Goal: Task Accomplishment & Management: Manage account settings

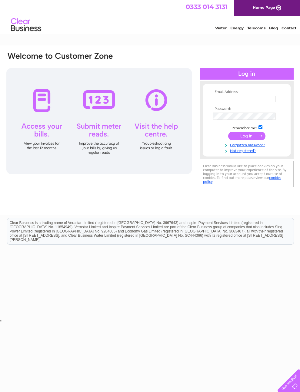
click at [240, 102] on input "text" at bounding box center [244, 99] width 62 height 7
type input "D"
type input "[PERSON_NAME][EMAIL_ADDRESS][PERSON_NAME][DOMAIN_NAME]"
click at [227, 122] on td at bounding box center [246, 117] width 70 height 10
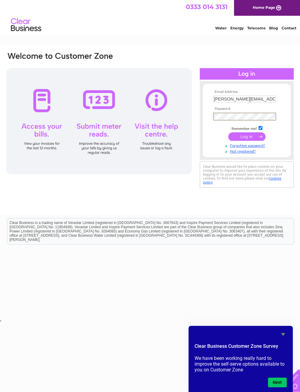
click at [251, 141] on input "submit" at bounding box center [246, 136] width 37 height 8
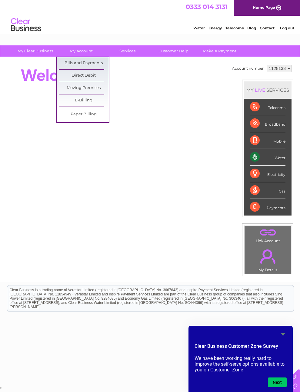
click at [87, 67] on link "Bills and Payments" at bounding box center [84, 63] width 50 height 12
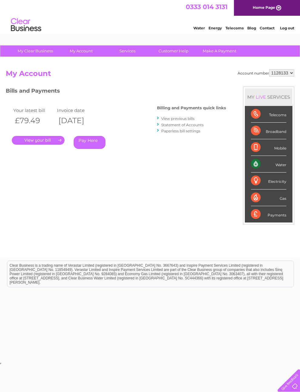
click at [48, 143] on link "." at bounding box center [38, 140] width 53 height 9
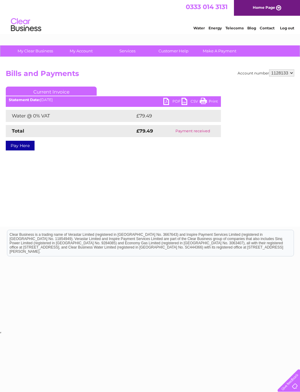
click at [168, 103] on link "PDF" at bounding box center [172, 102] width 18 height 9
click at [264, 30] on link "Contact" at bounding box center [266, 28] width 15 height 5
